Goal: Task Accomplishment & Management: Use online tool/utility

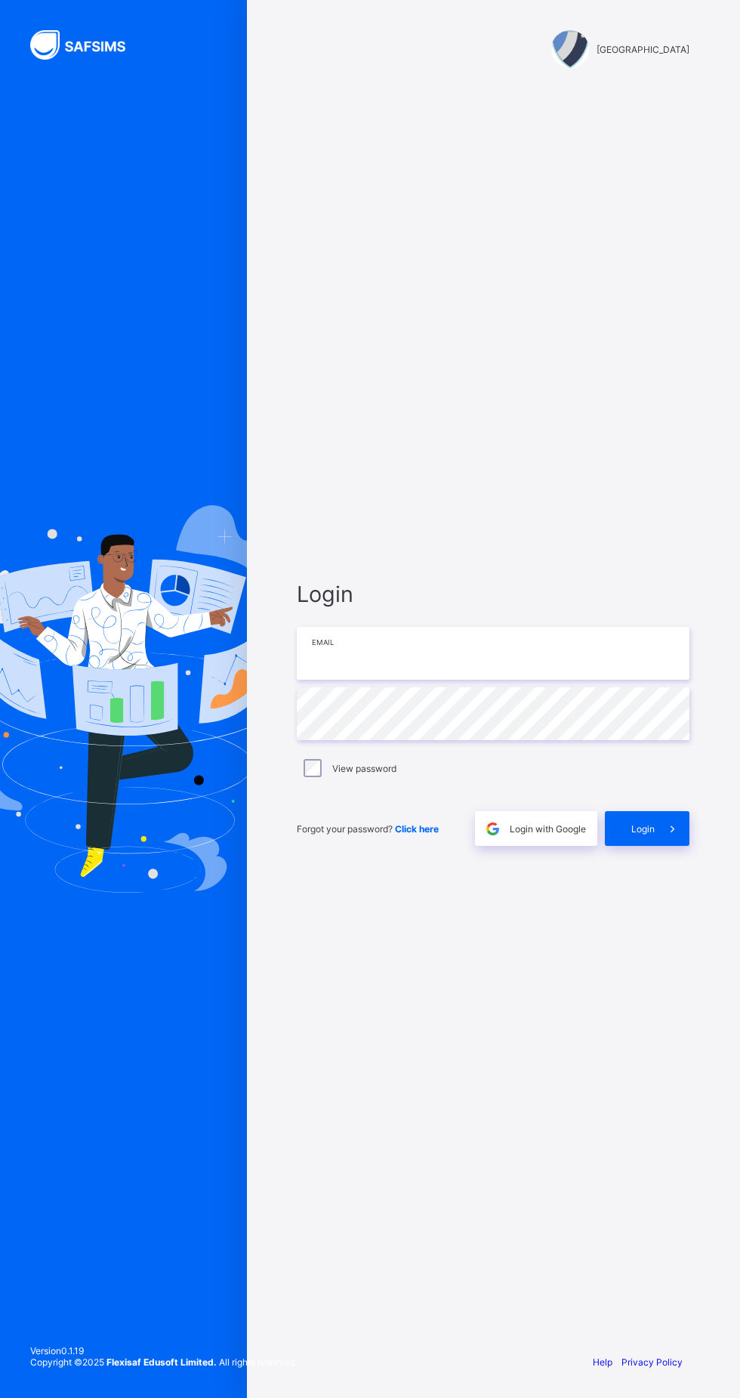
click at [501, 680] on input "email" at bounding box center [493, 653] width 393 height 53
type input "**********"
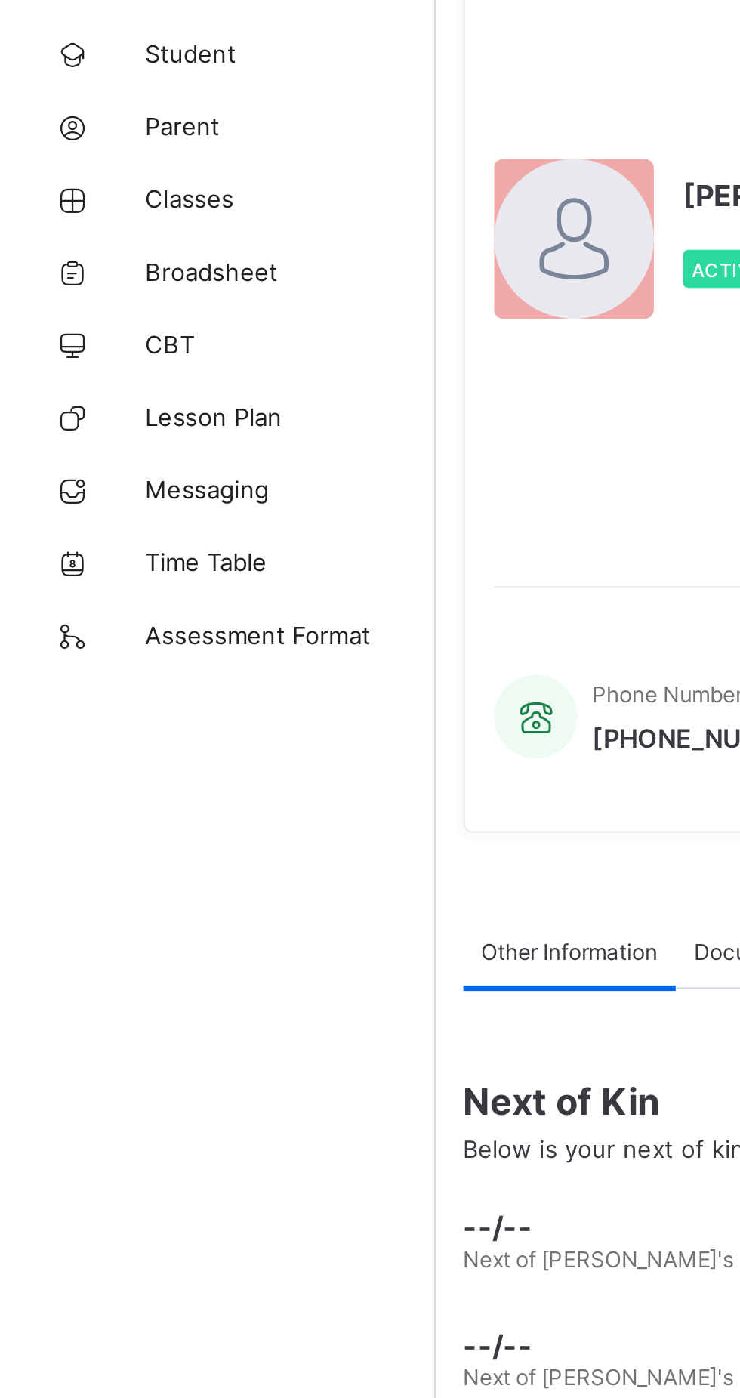
click at [113, 304] on span "Lesson Plan" at bounding box center [120, 302] width 121 height 12
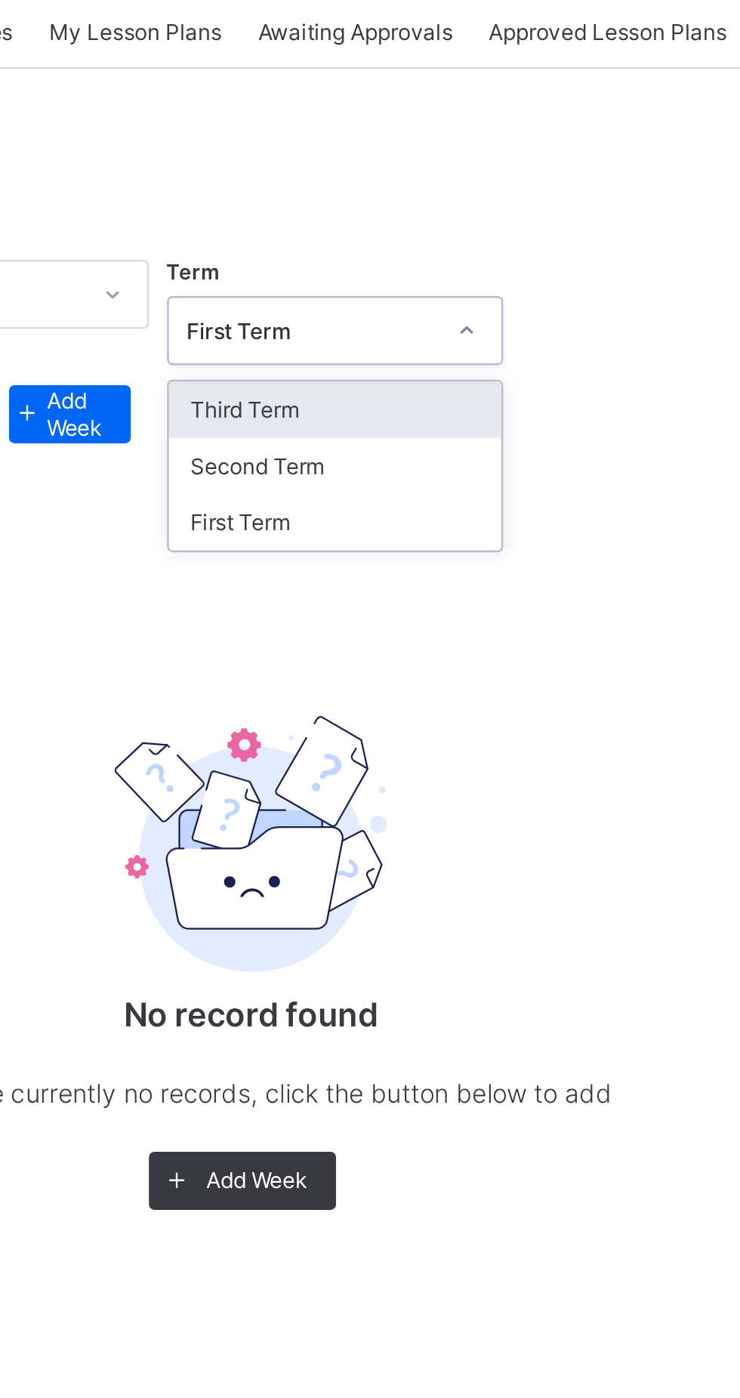
click at [485, 317] on div "First Term" at bounding box center [496, 317] width 138 height 23
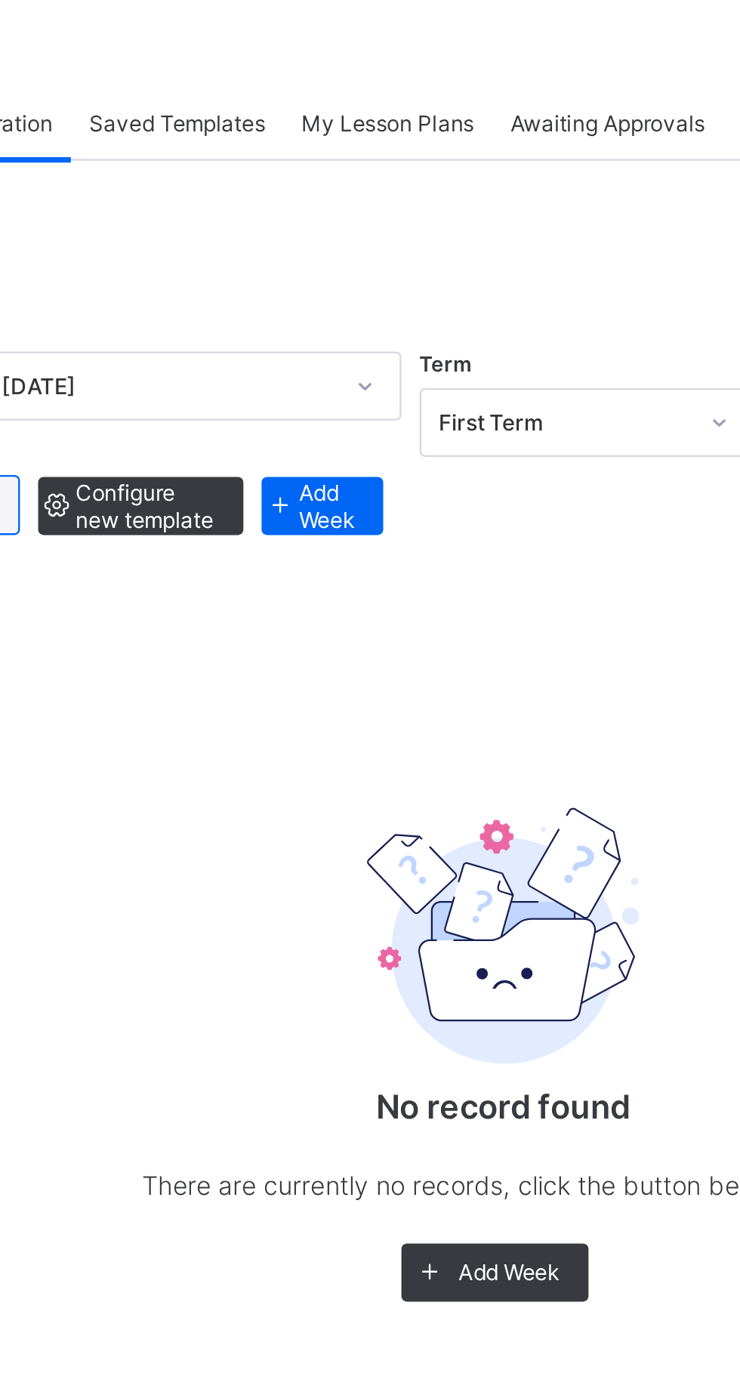
click at [397, 125] on div "My Lesson Plans" at bounding box center [412, 113] width 87 height 30
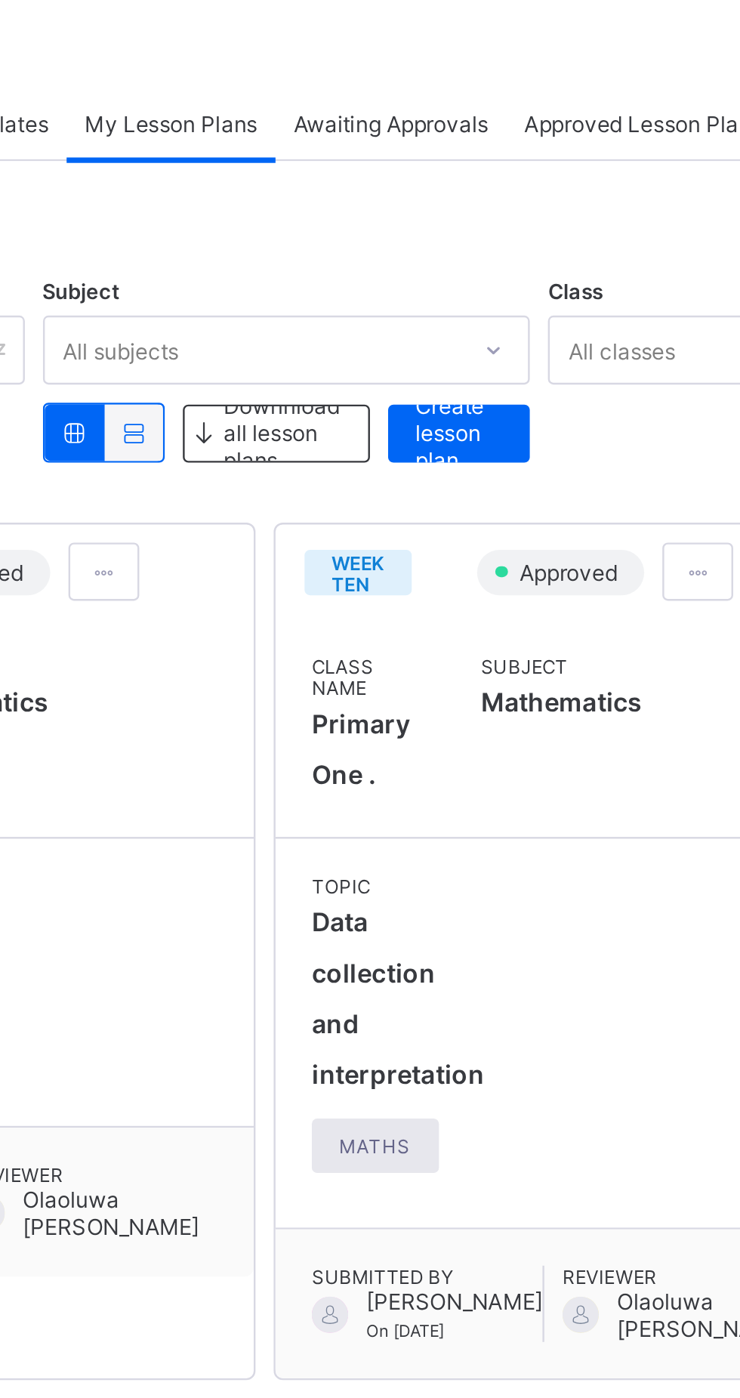
click at [529, 243] on span "Create lesson plan" at bounding box center [532, 242] width 36 height 34
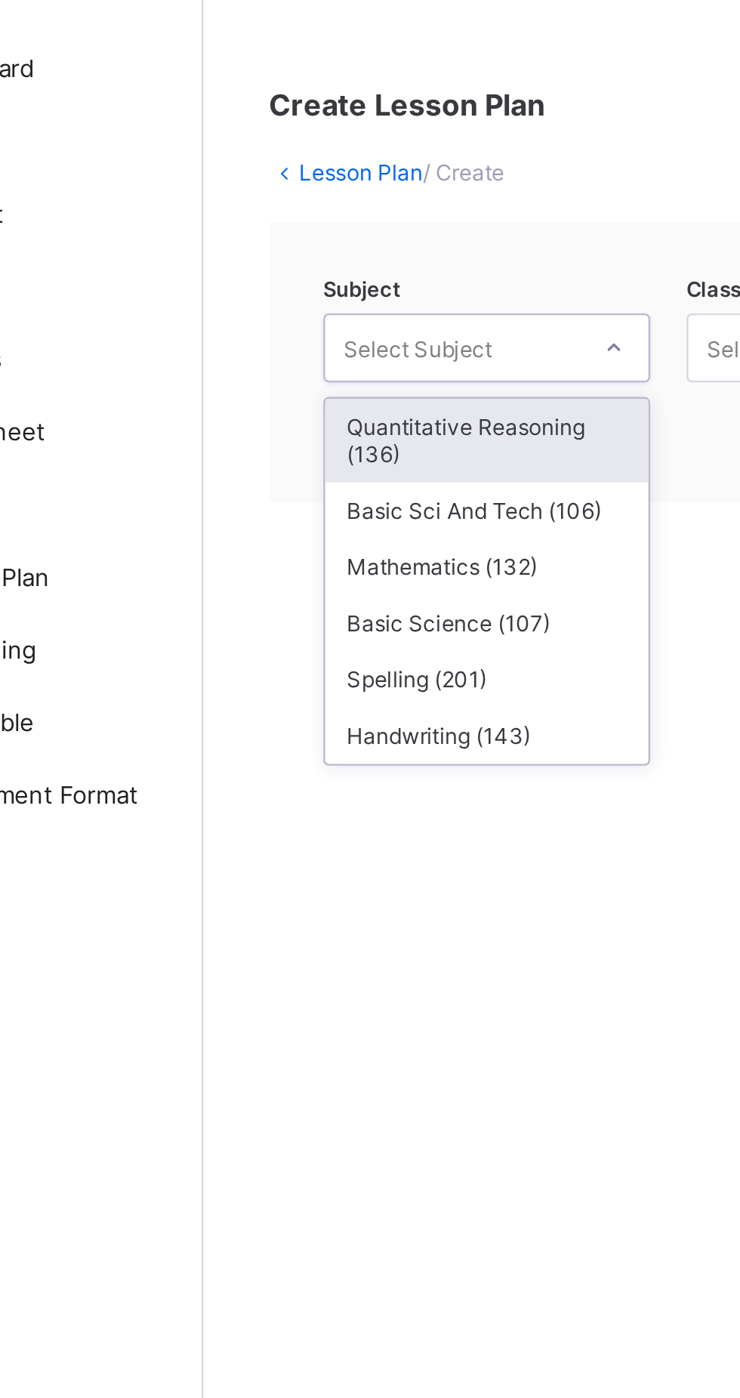
click at [317, 292] on div "Mathematics (132)" at bounding box center [299, 297] width 134 height 23
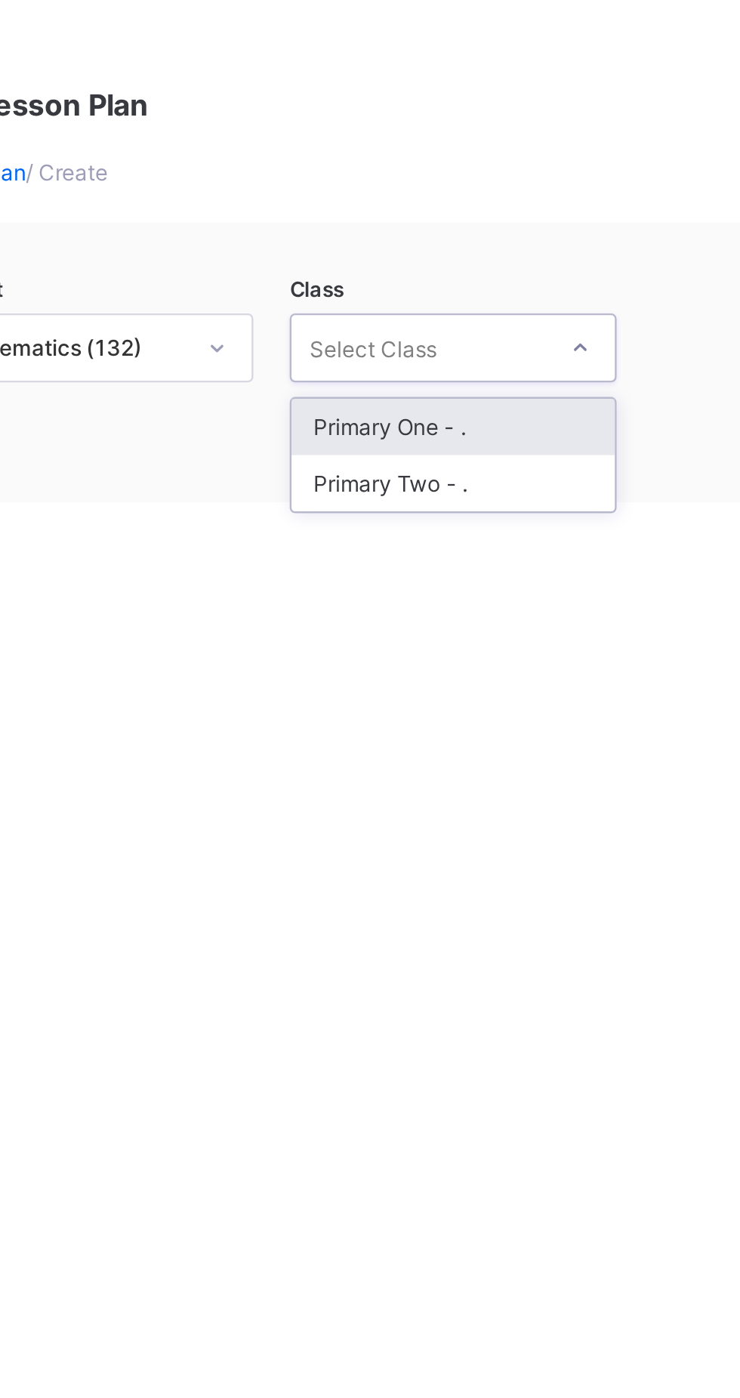
click at [473, 237] on div "Primary One - ." at bounding box center [450, 239] width 134 height 23
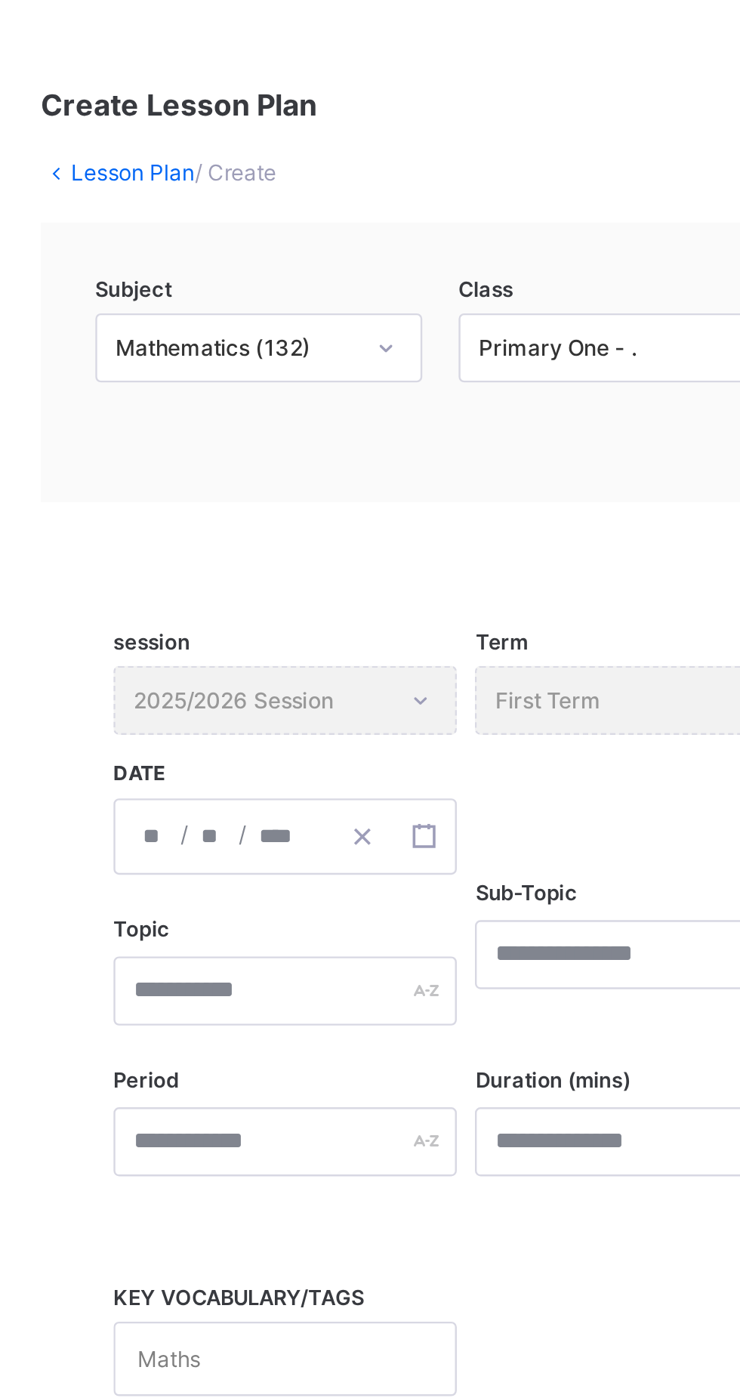
click at [310, 355] on div "session 2025/2026 Session" at bounding box center [310, 353] width 143 height 29
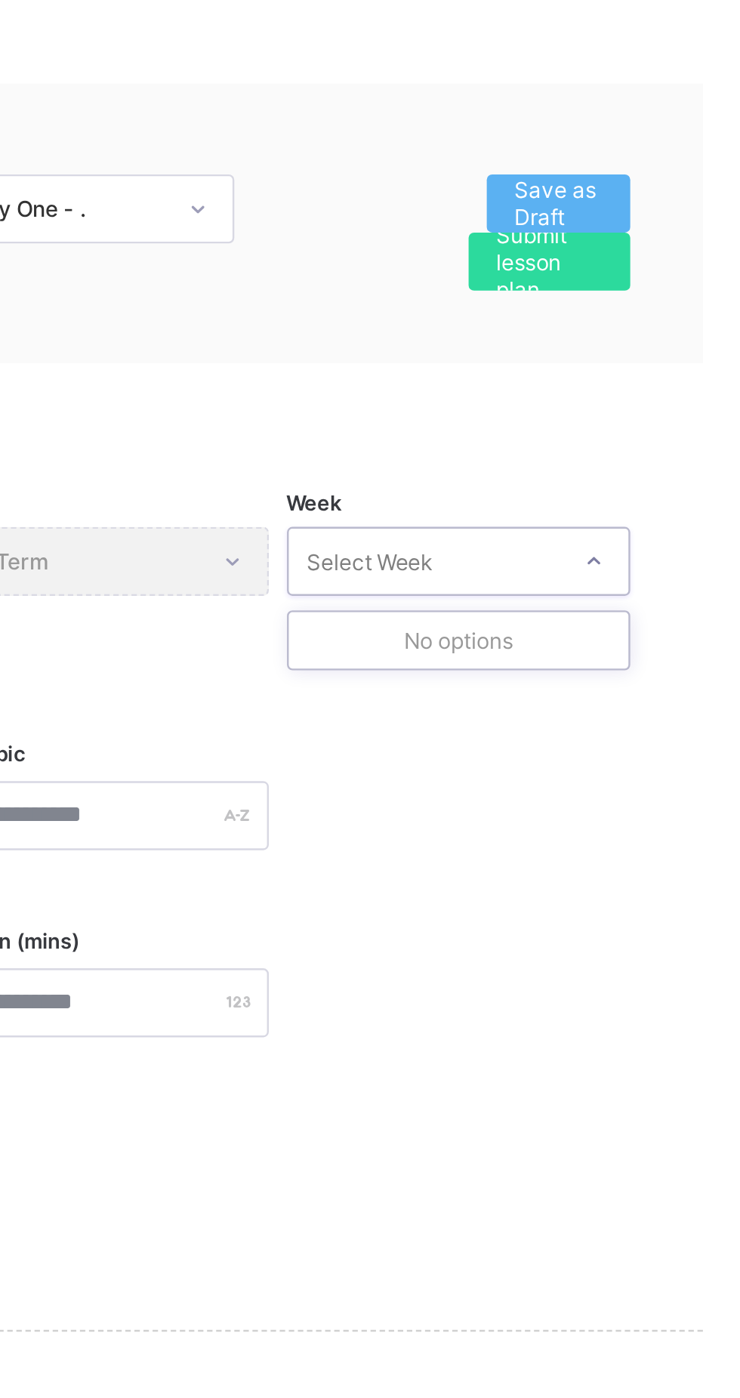
click at [651, 387] on div "No options" at bounding box center [611, 386] width 141 height 23
